Goal: Information Seeking & Learning: Understand process/instructions

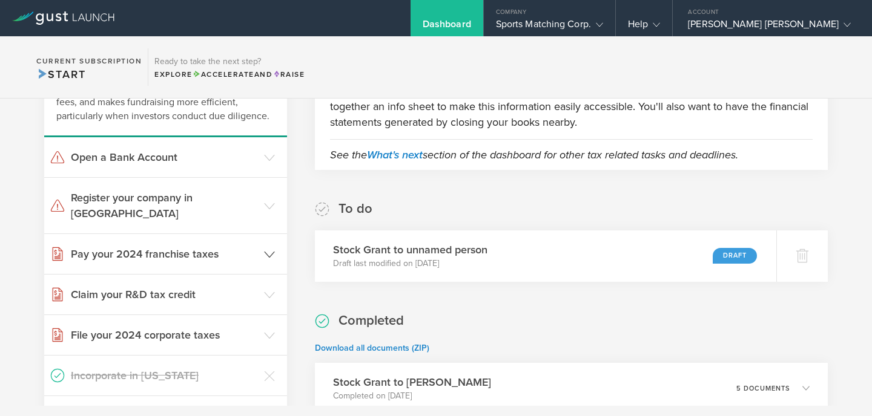
scroll to position [114, 0]
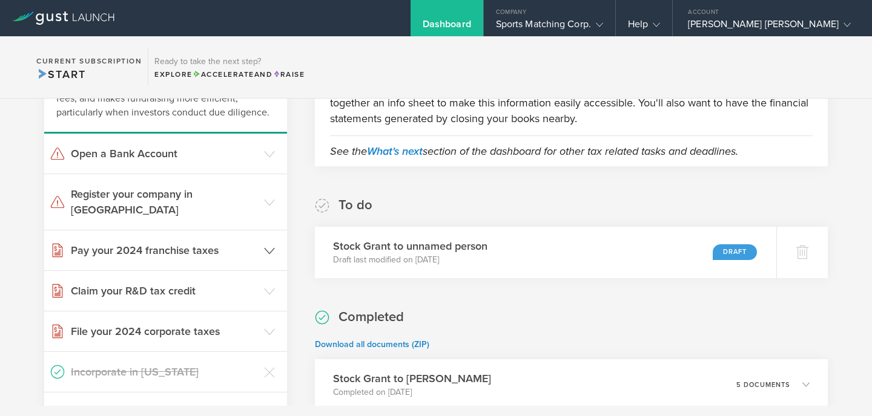
click at [269, 246] on icon at bounding box center [269, 251] width 11 height 11
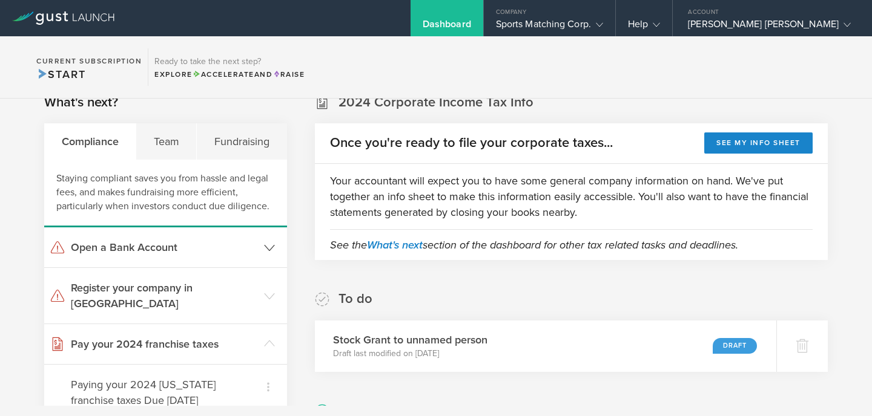
scroll to position [28, 0]
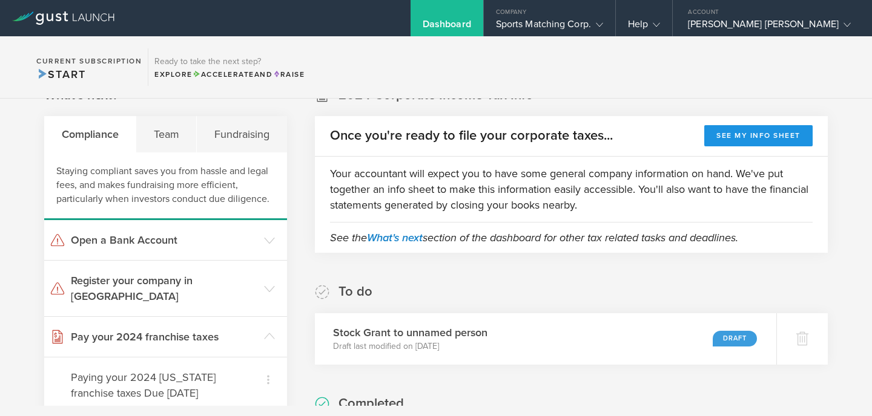
click at [734, 134] on button "See my info sheet" at bounding box center [758, 135] width 108 height 21
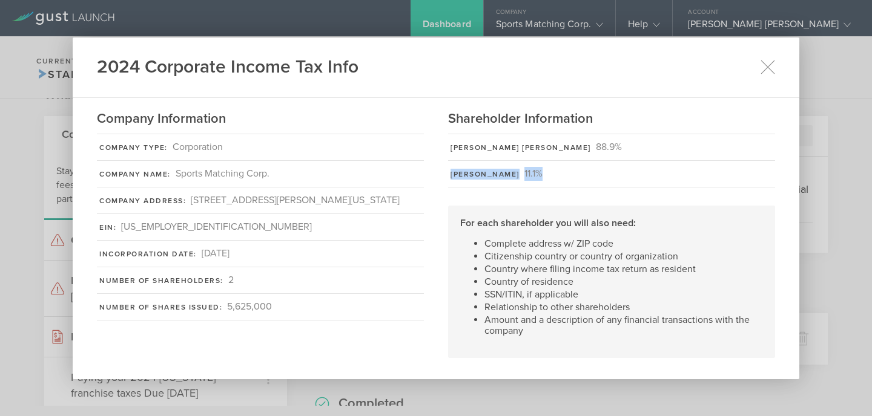
drag, startPoint x: 456, startPoint y: 176, endPoint x: 552, endPoint y: 176, distance: 95.6
click at [552, 176] on div "Michael Poates 11.1%" at bounding box center [611, 174] width 327 height 27
click at [542, 183] on div "Michael Poates 11.1%" at bounding box center [611, 174] width 327 height 27
drag, startPoint x: 460, startPoint y: 176, endPoint x: 565, endPoint y: 176, distance: 105.3
click at [565, 176] on div "Michael Poates 11.1%" at bounding box center [611, 174] width 327 height 27
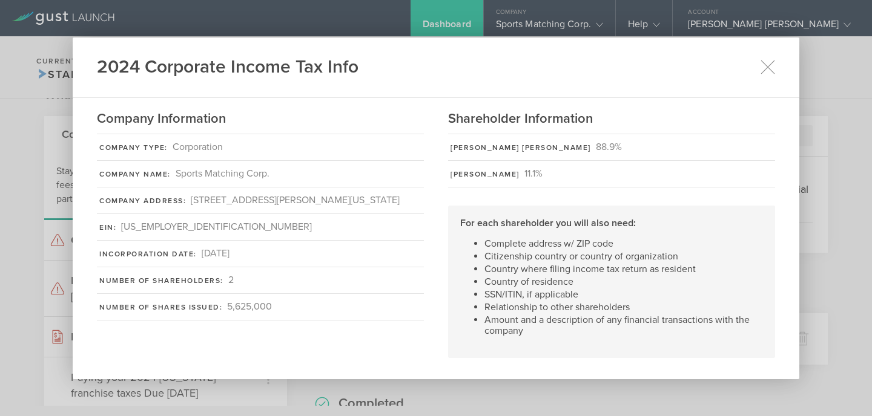
click at [475, 207] on div "For each shareholder you will also need: Complete address w/ ZIP code Citizensh…" at bounding box center [611, 282] width 327 height 153
drag, startPoint x: 483, startPoint y: 245, endPoint x: 619, endPoint y: 245, distance: 135.6
click at [619, 245] on ul "Complete address w/ ZIP code Citizenship country or country of organization Cou…" at bounding box center [611, 288] width 303 height 98
click at [510, 258] on li "Citizenship country or country of organization" at bounding box center [623, 256] width 278 height 11
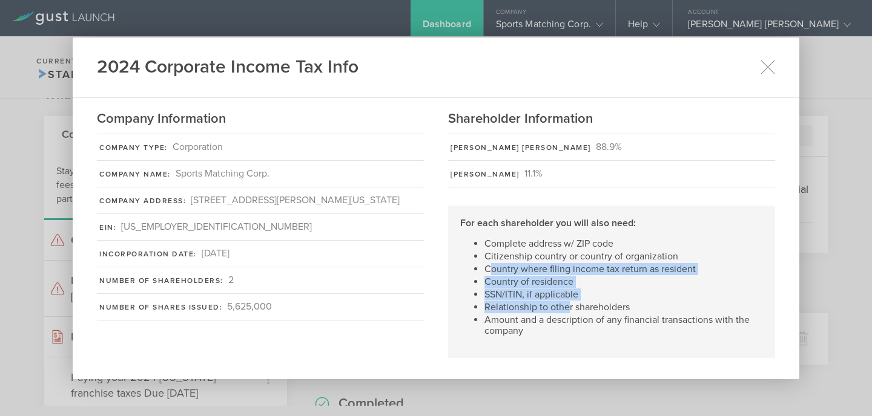
drag, startPoint x: 492, startPoint y: 270, endPoint x: 570, endPoint y: 304, distance: 85.7
click at [570, 304] on ul "Complete address w/ ZIP code Citizenship country or country of organization Cou…" at bounding box center [611, 288] width 303 height 98
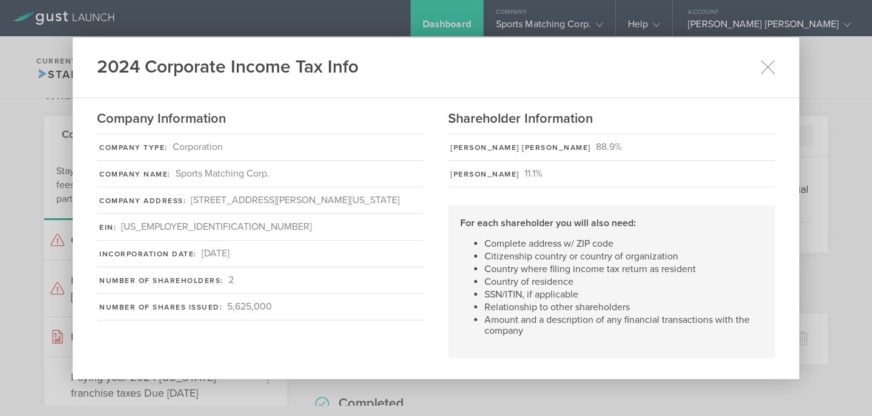
click at [564, 315] on li "Amount and a description of any financial transactions with the company" at bounding box center [623, 326] width 278 height 22
click at [765, 67] on icon at bounding box center [767, 66] width 15 height 15
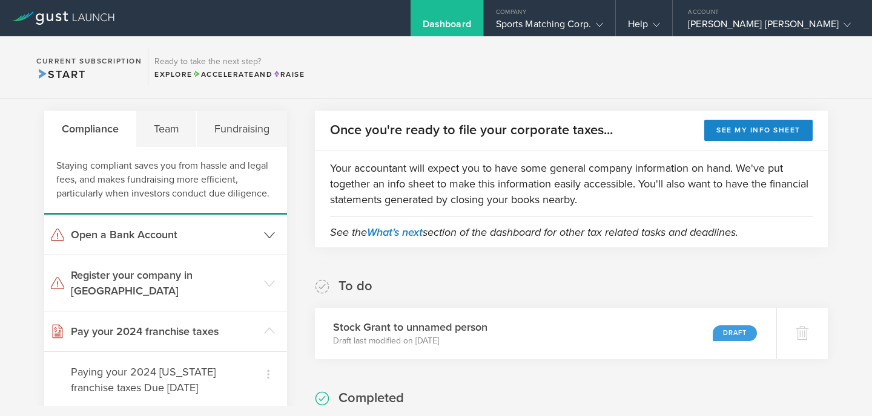
scroll to position [26, 0]
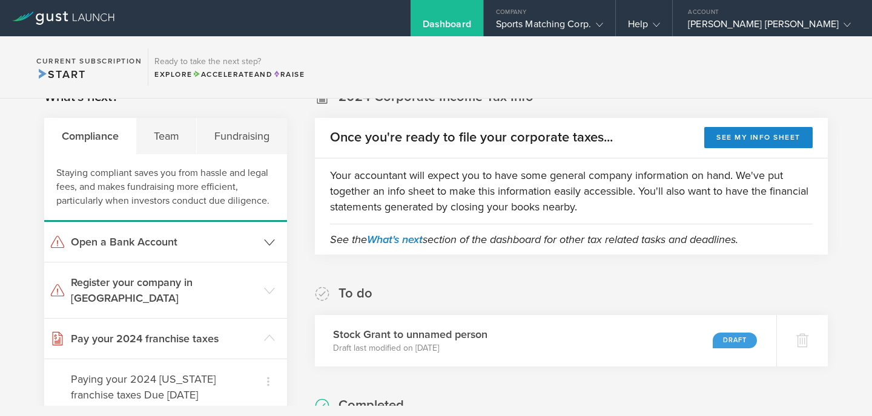
click at [266, 241] on polyline at bounding box center [270, 242] width 10 height 5
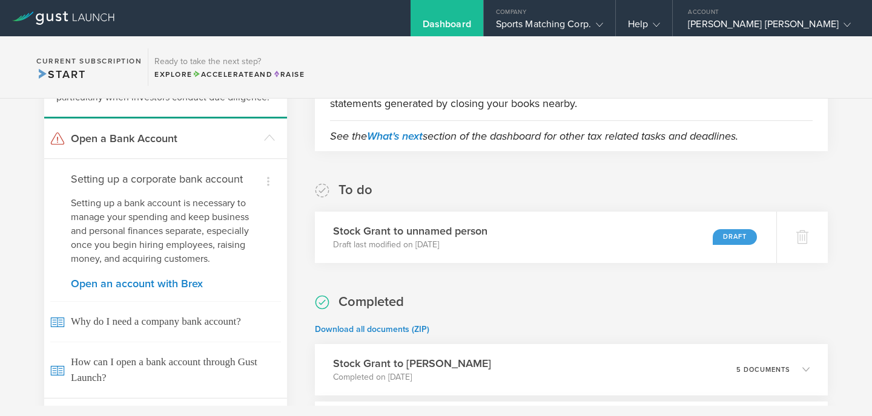
scroll to position [160, 0]
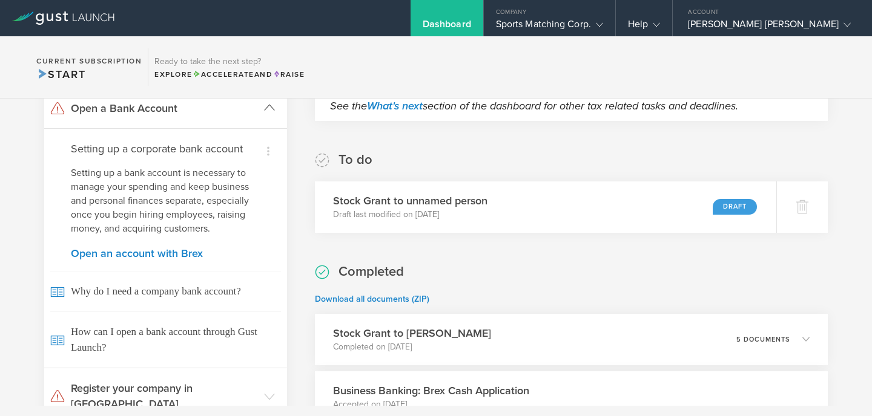
click at [269, 107] on icon at bounding box center [269, 107] width 11 height 11
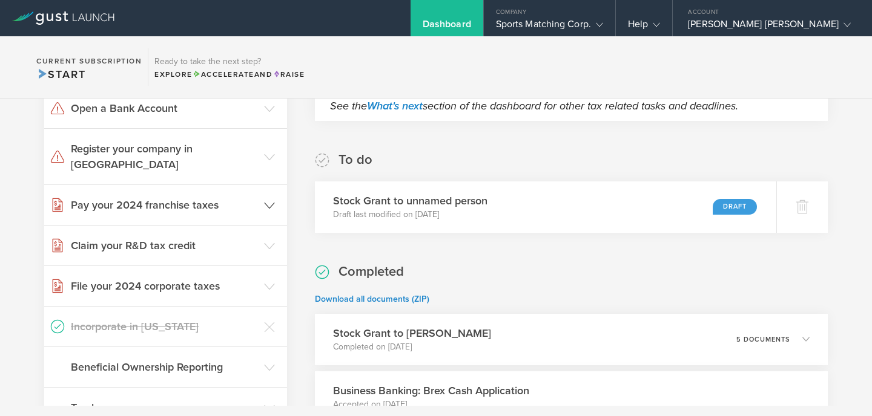
click at [262, 192] on header "Pay your 2024 franchise taxes" at bounding box center [165, 205] width 243 height 40
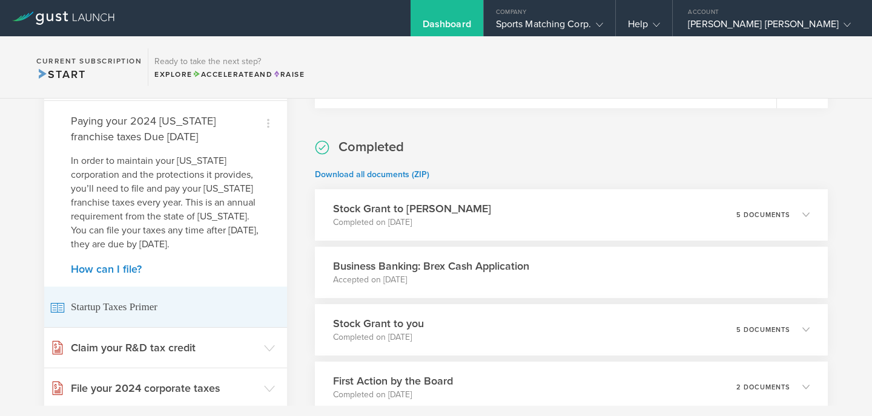
scroll to position [318, 0]
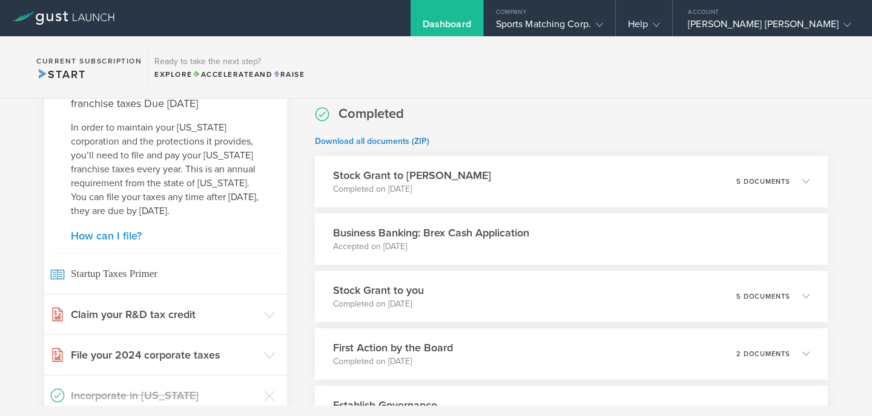
click at [111, 231] on link "How can I file?" at bounding box center [165, 236] width 189 height 11
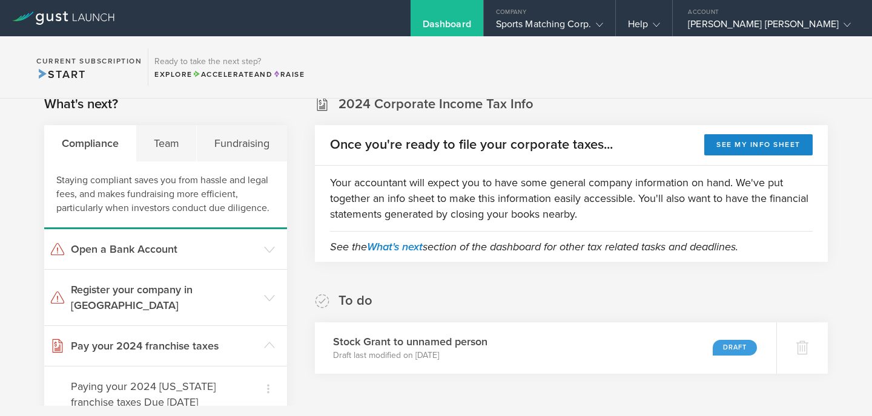
scroll to position [0, 0]
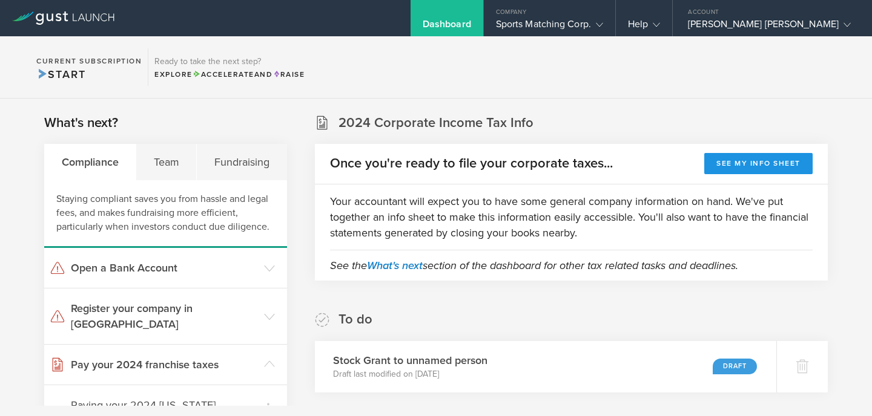
click at [751, 166] on button "See my info sheet" at bounding box center [758, 163] width 108 height 21
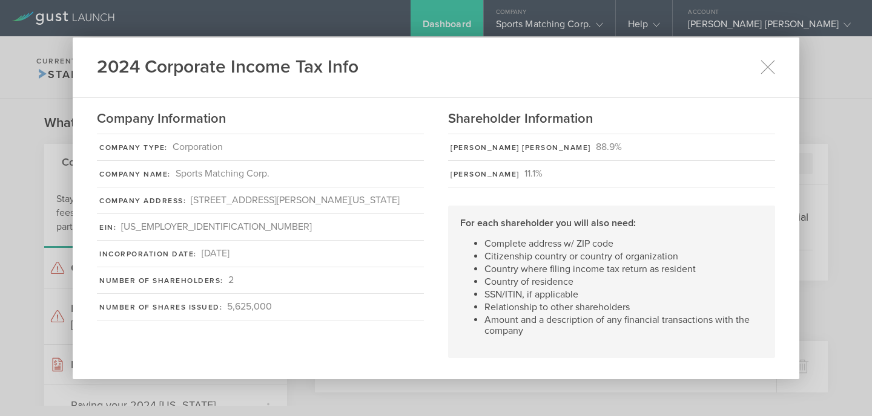
click at [146, 229] on div "88-2385855" at bounding box center [216, 227] width 191 height 14
drag, startPoint x: 135, startPoint y: 228, endPoint x: 175, endPoint y: 230, distance: 40.0
click at [175, 230] on div "EIN: 88-2385855" at bounding box center [260, 227] width 327 height 27
copy div "88-2385855"
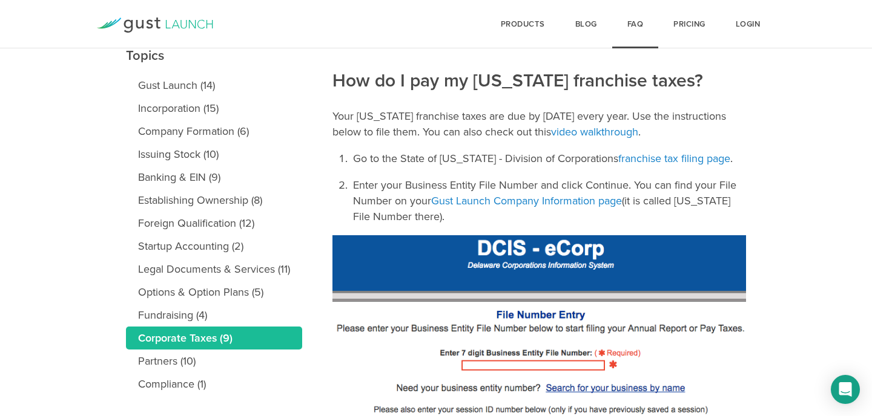
scroll to position [147, 0]
click at [477, 112] on p "Your [US_STATE] franchise taxes are due by [DATE] every year. Use the instructi…" at bounding box center [538, 123] width 413 height 31
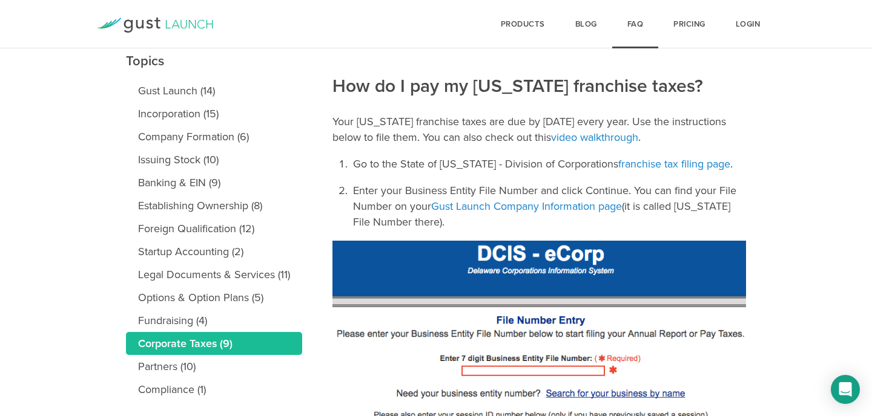
scroll to position [156, 0]
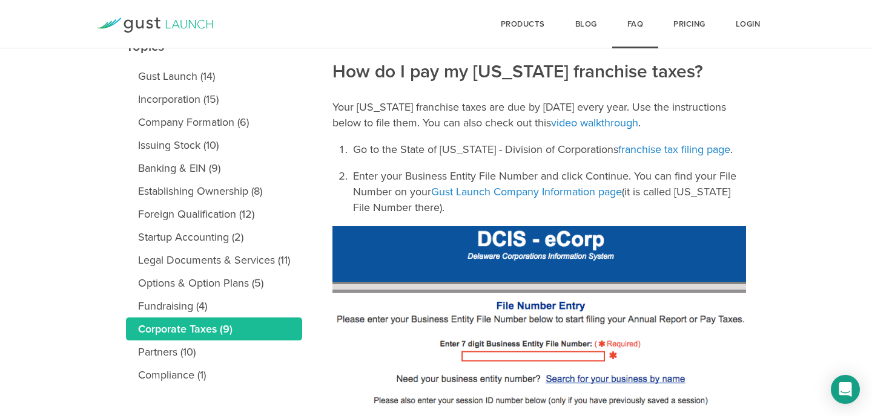
click at [471, 123] on p "Your Delaware franchise taxes are due by March 1 every year. Use the instructio…" at bounding box center [538, 114] width 413 height 31
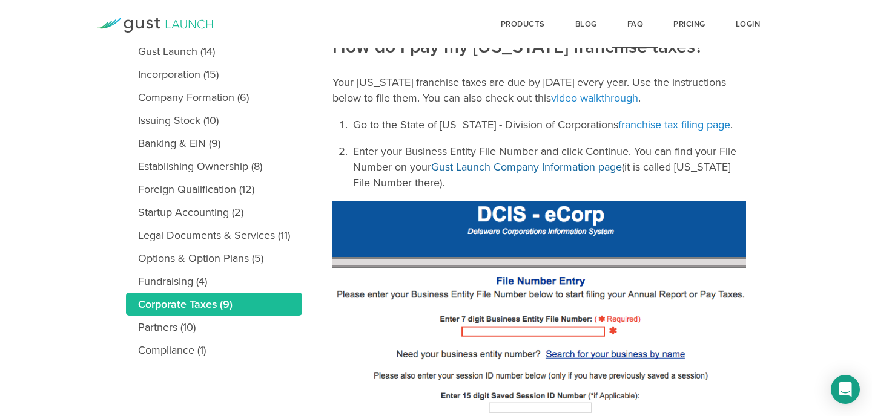
scroll to position [182, 0]
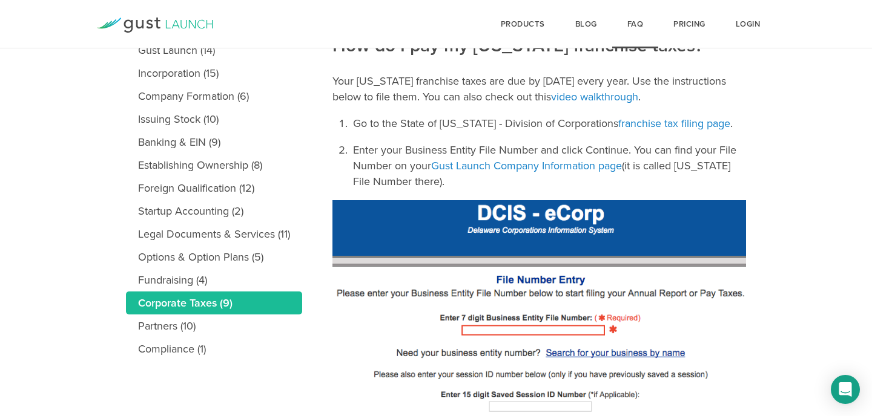
click at [558, 123] on p "Go to the State of Delaware - Division of Corporations franchise tax filing pag…" at bounding box center [549, 124] width 393 height 16
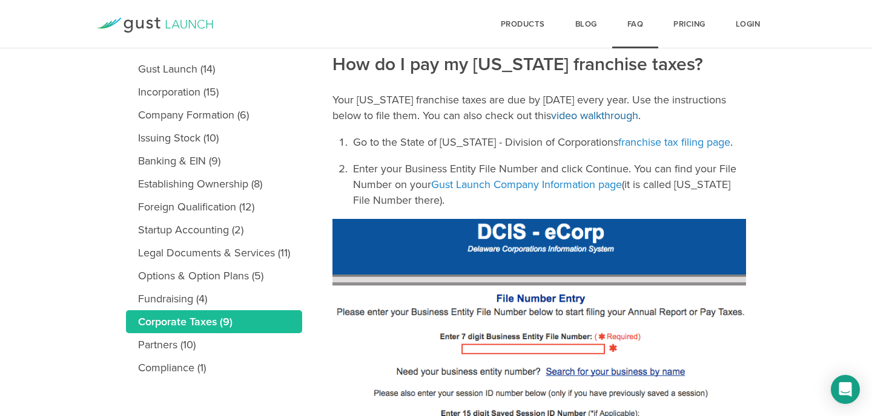
scroll to position [160, 0]
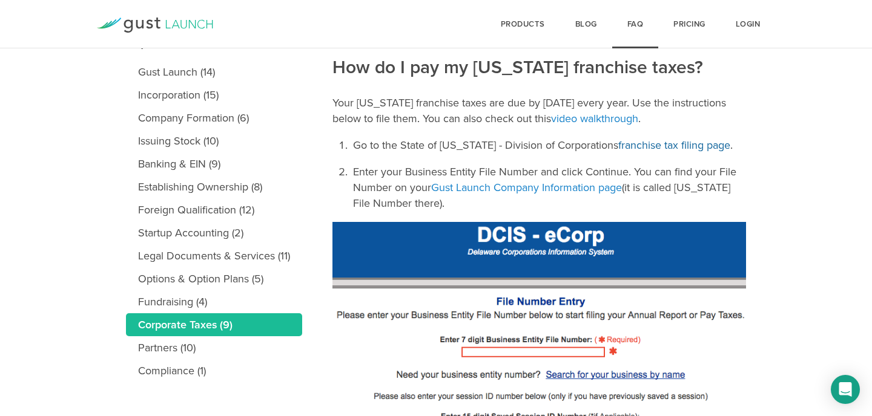
click at [656, 145] on link "franchise tax filing page" at bounding box center [674, 145] width 112 height 13
click at [638, 145] on link "franchise tax filing page" at bounding box center [674, 145] width 112 height 13
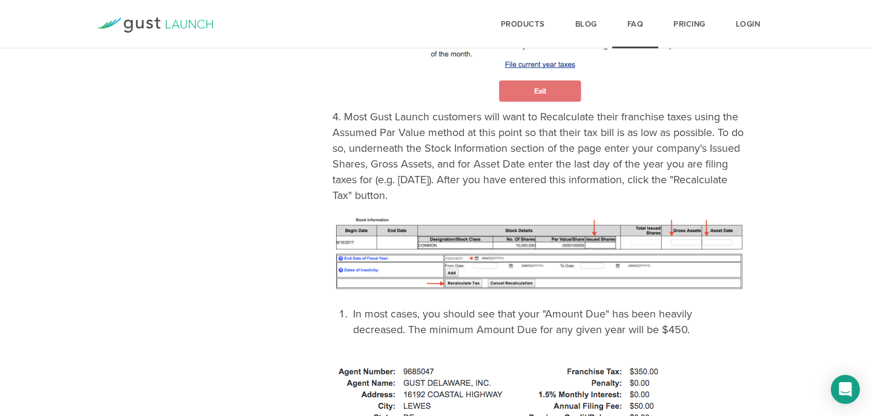
scroll to position [979, 0]
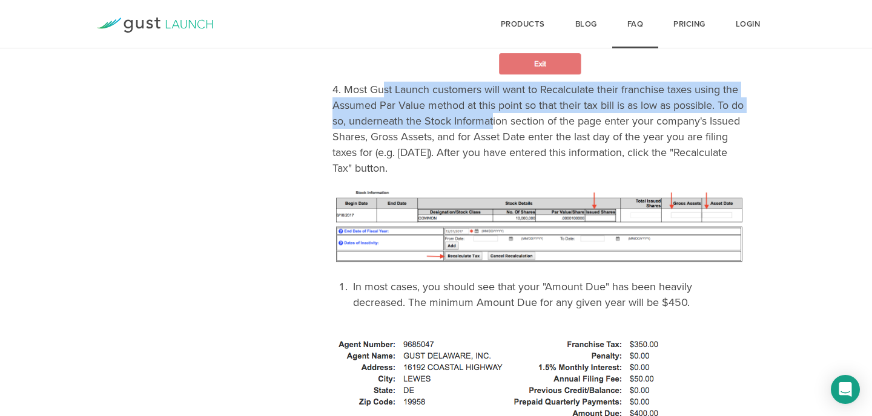
drag, startPoint x: 386, startPoint y: 93, endPoint x: 509, endPoint y: 119, distance: 126.2
drag, startPoint x: 509, startPoint y: 119, endPoint x: 536, endPoint y: 116, distance: 26.7
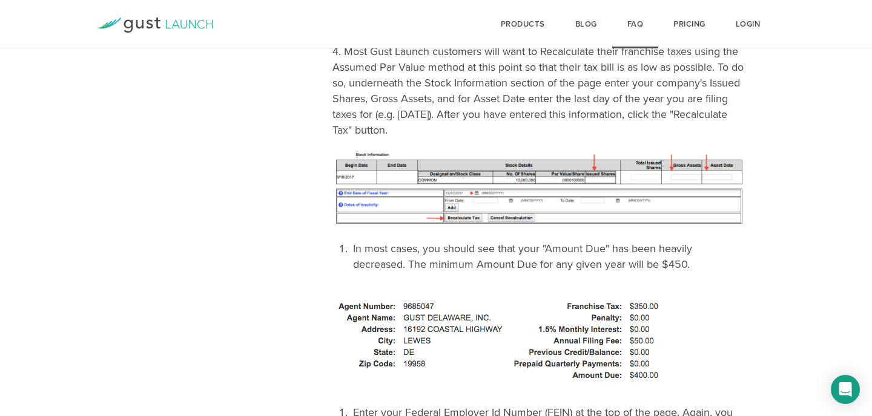
scroll to position [1008, 0]
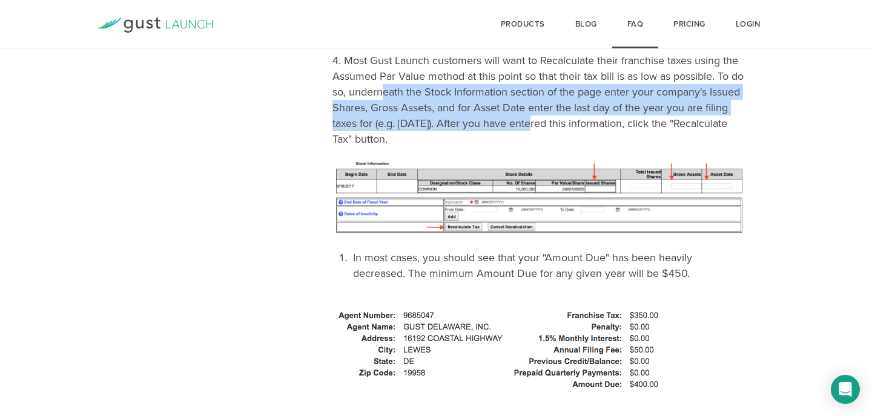
drag, startPoint x: 398, startPoint y: 95, endPoint x: 613, endPoint y: 118, distance: 216.7
